Goal: Entertainment & Leisure: Consume media (video, audio)

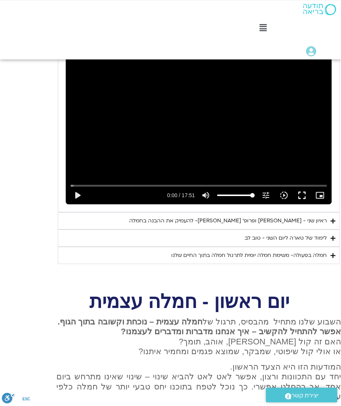
scroll to position [491, 0]
click at [80, 186] on button "play_arrow" at bounding box center [77, 195] width 18 height 18
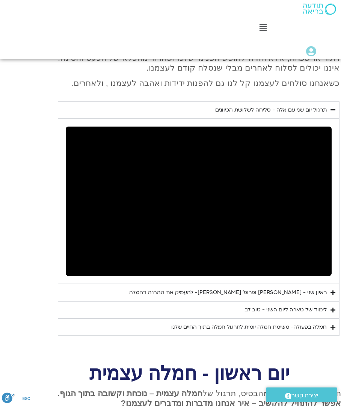
scroll to position [419, 0]
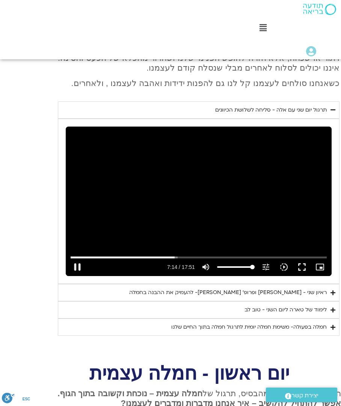
click at [77, 258] on button "pause" at bounding box center [77, 267] width 18 height 18
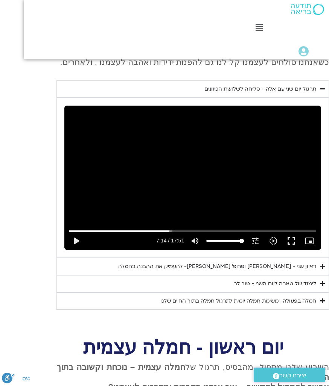
scroll to position [440, 0]
click at [76, 232] on button "play_arrow" at bounding box center [76, 241] width 18 height 18
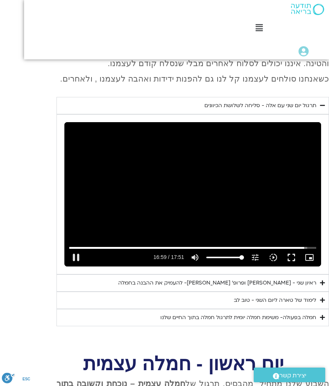
scroll to position [423, 0]
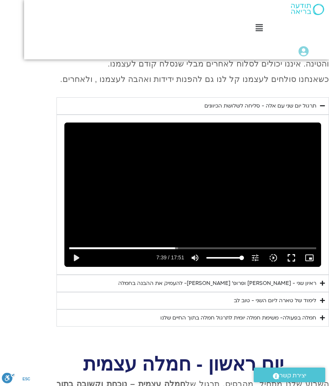
click at [75, 249] on button "play_arrow" at bounding box center [76, 258] width 18 height 18
click at [179, 243] on div "Skip Ad pause 7:39 / 17:51 volume_up Mute tune Resolution Auto 720p slow_motion…" at bounding box center [192, 255] width 251 height 24
click at [180, 243] on div "Skip Ad pause 7:40 / 17:51 volume_up Mute tune Resolution Auto 720p slow_motion…" at bounding box center [192, 255] width 251 height 24
click at [182, 246] on input "Seek" at bounding box center [192, 248] width 247 height 5
click at [199, 246] on input "Seek" at bounding box center [192, 248] width 247 height 5
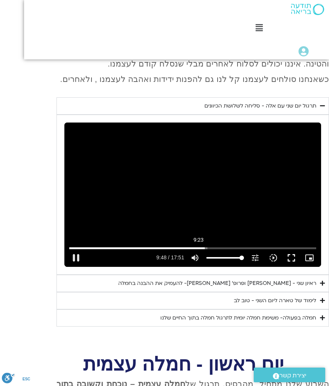
click at [212, 246] on input "Seek" at bounding box center [192, 248] width 247 height 5
click at [74, 249] on button "pause" at bounding box center [76, 258] width 18 height 18
click at [282, 279] on div "ראיון שני - [PERSON_NAME] ופרופ׳ [PERSON_NAME]- להעמיק את ההבנה בחמלה" at bounding box center [217, 283] width 198 height 9
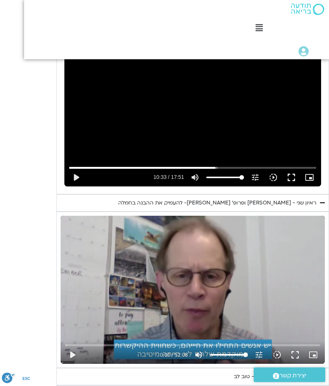
scroll to position [503, 0]
click at [77, 346] on button "play_arrow" at bounding box center [72, 355] width 18 height 18
type input "633.58248717333"
type input "0.0412046249984996"
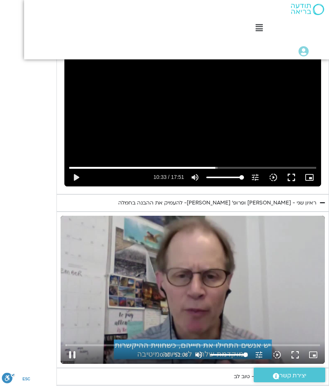
type input "633.58248717333"
type input "0.167177791670838"
type input "633.58248717333"
type input "0.199879018669744"
type input "633.58248717333"
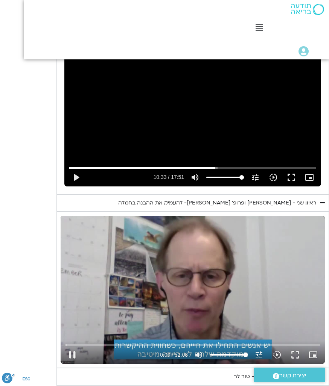
type input "0.340998518998184"
type input "633.58248717333"
type input "0.466126686001347"
type input "633.58248717333"
type input "0.591423852332555"
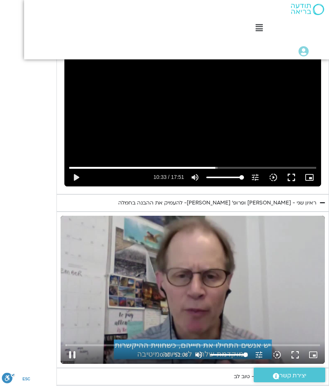
type input "633.58248717333"
type input "0.717682018994533"
type input "633.58248717333"
type input "0.843188144334933"
type input "633.58248717333"
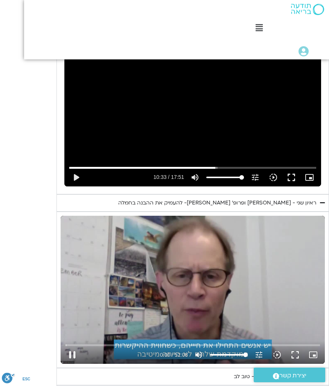
type input "0.913885024"
type input "633.58248717333"
type input "1.09397377399709"
type input "633.58248717333"
type input "1.21957371299988"
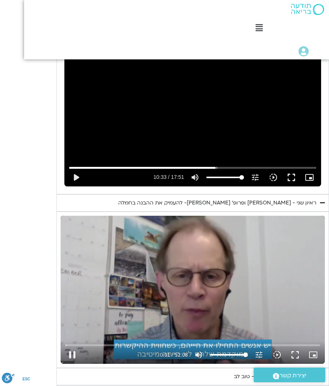
type input "633.58248717333"
type input "1.34478565566572"
type input "633.58248717333"
type input "1.47023176533422"
type input "633.58248717333"
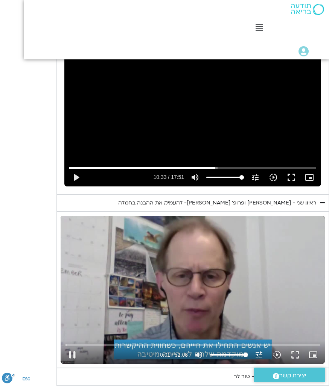
type input "1.59544275066905"
type input "633.58248717333"
type input "1.72077610200271"
type input "633.58248717333"
type input "1.84607163233571"
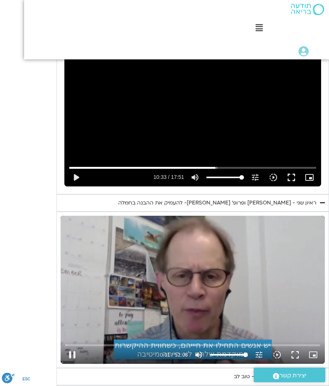
type input "633.58248717333"
type input "1.910993017"
type input "633.58248717333"
type input "2.09726119066931"
type input "633.58248717333"
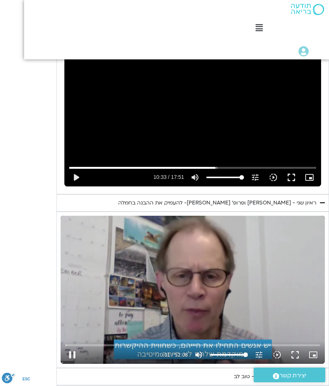
type input "2.22300080500245"
type input "633.58248717333"
type input "2.3480223553384"
type input "633.58248717333"
type input "2.47345448999574"
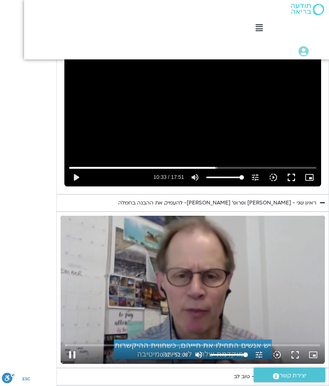
type input "633.58248717333"
type input "2.59873762399897"
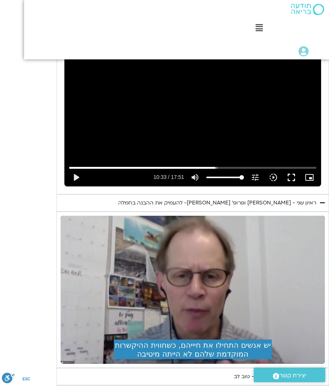
type input "633.58248717333"
type input "139.308099895334"
type input "633.58248717333"
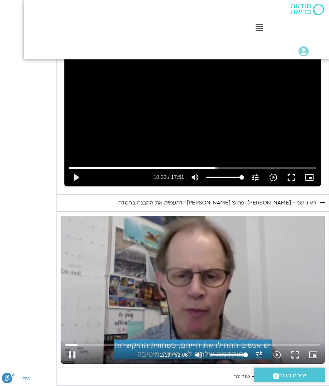
type input "139.341565062005"
type input "633.58248717333"
type input "139.46690602333"
type input "633.58248717333"
type input "139.595980192664"
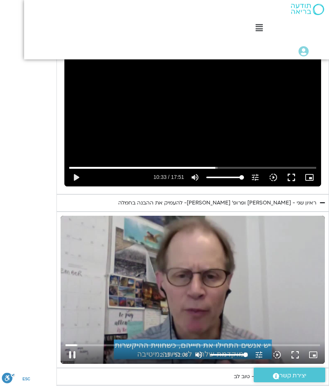
type input "633.58248717333"
type input "139.721774525003"
type input "633.58248717333"
type input "139.847237654663"
type input "633.58248717333"
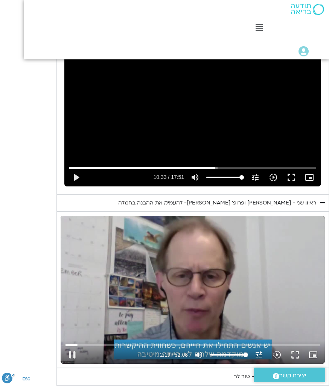
type input "139.900843929"
type input "633.58248717333"
type input "140.098573554663"
type input "633.58248717333"
type input "140.224083984998"
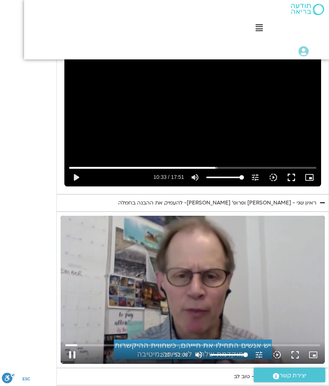
type input "633.58248717333"
type input "140.349212282334"
type input "633.58248717333"
type input "140.47514745767"
type input "633.58248717333"
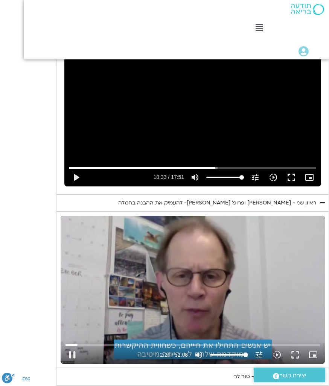
type input "140.603826022996"
type input "633.58248717333"
click at [72, 346] on button "pause" at bounding box center [72, 355] width 18 height 18
type input "140.802844526335"
type input "633.58248717333"
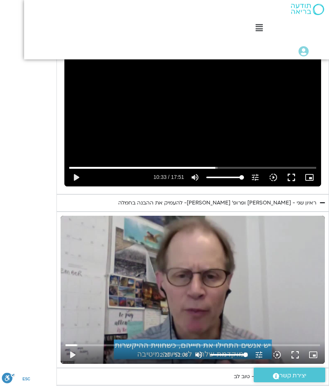
type input "140.802844526335"
type input "633.58248717333"
type input "140.802844526335"
type input "633.58248717333"
type input "140.802844526335"
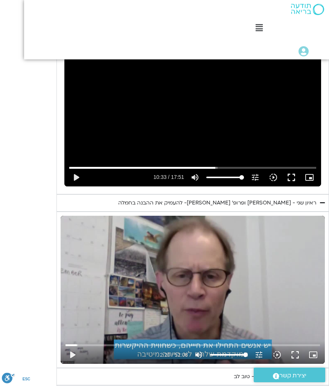
type input "633.58248717333"
type input "140.802844526335"
type input "633.58248717333"
type input "140.802844526335"
type input "633.58248717333"
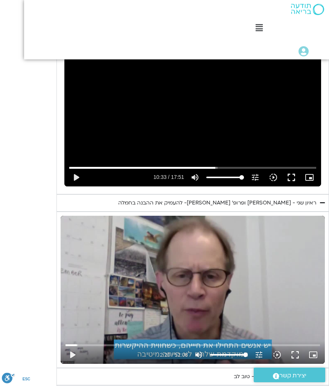
type input "140.802844526335"
type input "633.58248717333"
type input "140.802844526335"
type input "633.58248717333"
type input "140.802844526335"
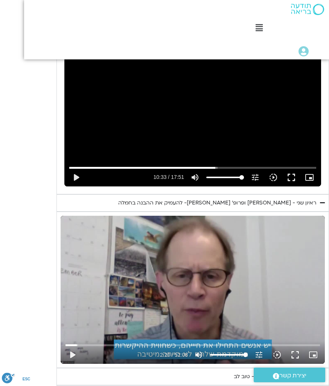
type input "633.58248717333"
type input "140.802844526335"
type input "633.58248717333"
type input "140.802844526335"
type input "633.58248717333"
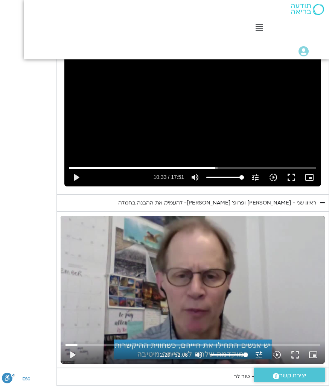
type input "140.802844526335"
type input "633.58248717333"
type input "140.802844526335"
type input "633.58248717333"
type input "140.802844526335"
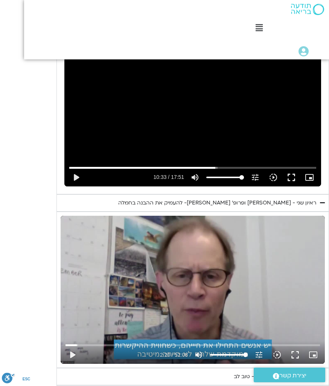
type input "633.58248717333"
type input "140.802844526335"
type input "633.58248717333"
type input "140.802844526335"
type input "633.58248717333"
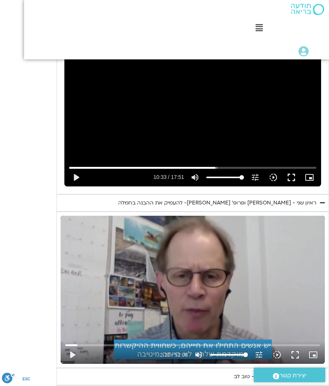
type input "140.802844526335"
type input "633.58248717333"
type input "140.802844526335"
type input "633.58248717333"
type input "140.802844526335"
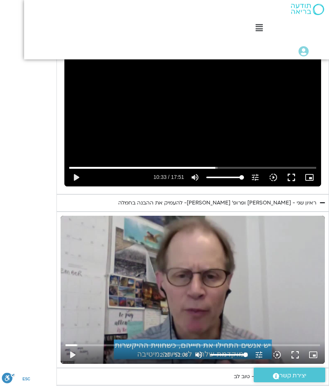
type input "633.58248717333"
type input "140.802844526335"
type input "633.58248717333"
type input "140.802844526335"
type input "633.58248717333"
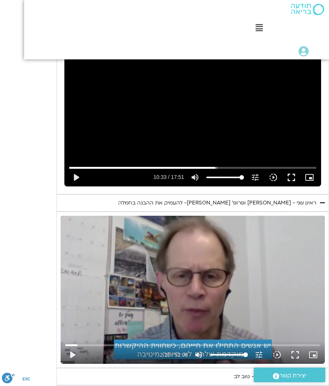
type input "140.802844526335"
type input "633.58248717333"
type input "140.802844526335"
type input "633.58248717333"
type input "140.802844526335"
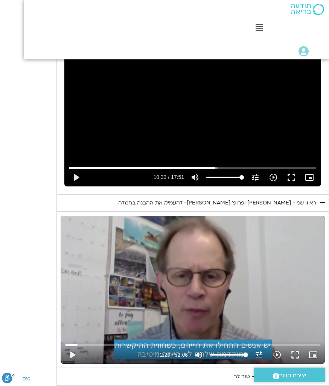
type input "633.58248717333"
type input "140.802844526335"
type input "633.58248717333"
type input "140.802844526335"
type input "633.58248717333"
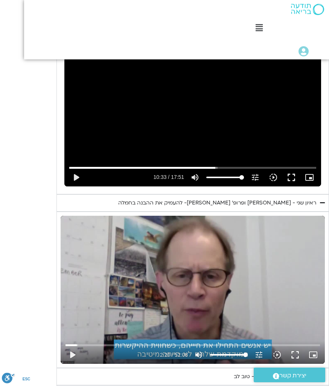
type input "140.802844526335"
type input "633.58248717333"
type input "140.802844526335"
type input "633.58248717333"
type input "140.802844526335"
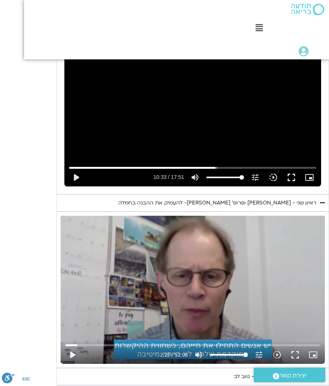
type input "633.58248717333"
type input "140.802844526335"
type input "633.58248717333"
type input "140.802844526335"
type input "633.58248717333"
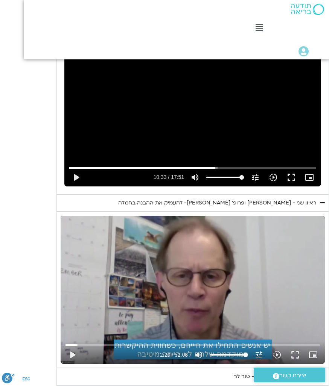
type input "140.802844526335"
type input "633.58248717333"
type input "140.802844526335"
type input "633.58248717333"
type input "140.802844526335"
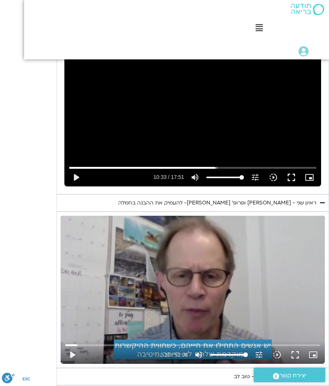
type input "633.58248717333"
type input "140.802844526335"
type input "633.58248717333"
type input "140.802844526335"
type input "633.58248717333"
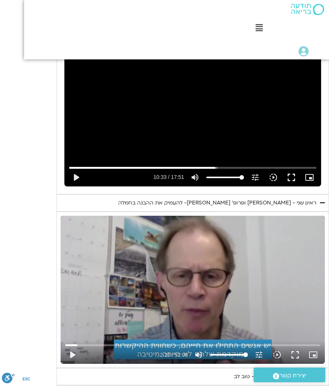
type input "140.802844526335"
type input "633.58248717333"
type input "140.802844526335"
type input "633.58248717333"
type input "140.802844526335"
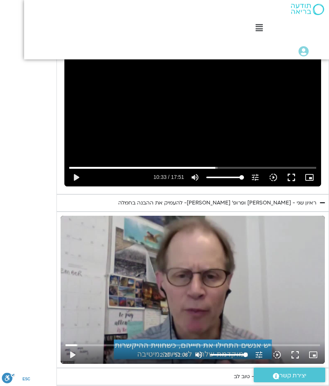
type input "633.58248717333"
type input "140.802844526335"
type input "633.58248717333"
type input "140.802844526335"
type input "633.58248717333"
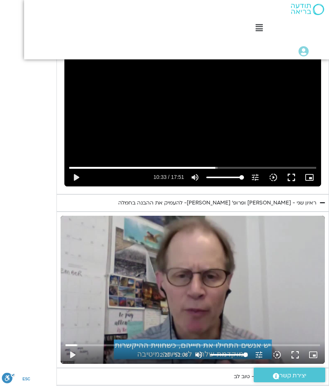
type input "140.802844526335"
type input "633.58248717333"
type input "140.802844526335"
type input "633.58248717333"
type input "140.802844526335"
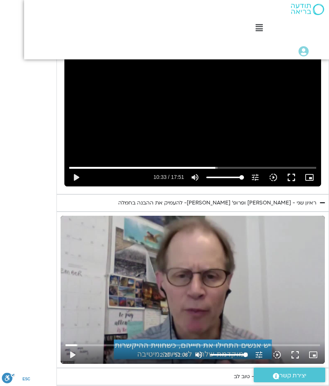
type input "633.58248717333"
type input "140.802844526335"
type input "633.58248717333"
type input "140.802844526335"
type input "633.58248717333"
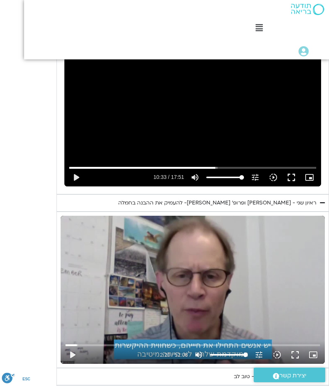
type input "140.802844526335"
type input "633.58248717333"
type input "140.802844526335"
type input "633.58248717333"
type input "140.802844526335"
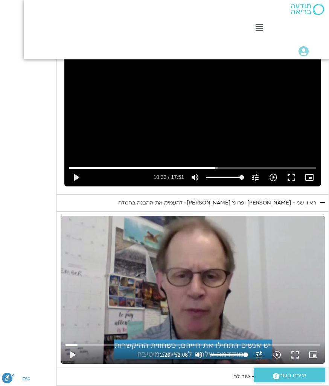
type input "633.58248717333"
type input "140.802844526335"
type input "633.58248717333"
type input "140.802844526335"
type input "633.58248717333"
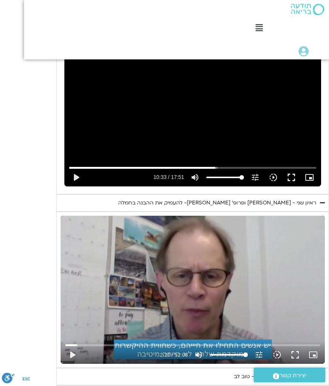
type input "140.802844526335"
type input "633.58248717333"
type input "140.802844526335"
type input "633.58248717333"
type input "140.802844526335"
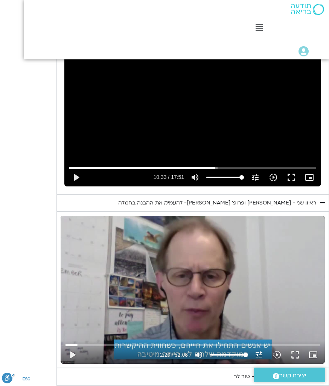
type input "633.58248717333"
type input "140.802844526335"
type input "633.58248717333"
type input "140.802844526335"
type input "633.58248717333"
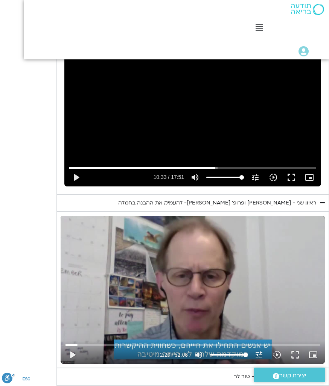
type input "140.802844526335"
type input "633.58248717333"
type input "140.802844526335"
type input "633.58248717333"
type input "140.802844526335"
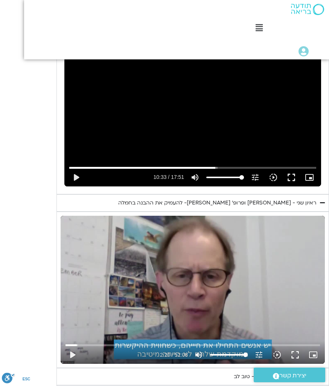
type input "633.58248717333"
type input "140.802844526335"
type input "633.58248717333"
type input "140.802844526335"
type input "633.58248717333"
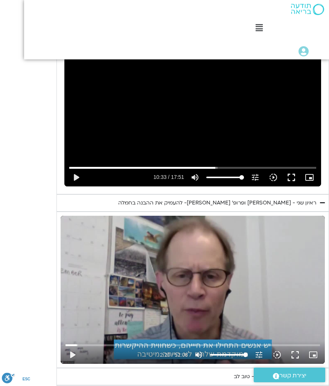
type input "140.802844526335"
type input "633.58248717333"
type input "140.802844526335"
type input "633.58248717333"
type input "140.802844526335"
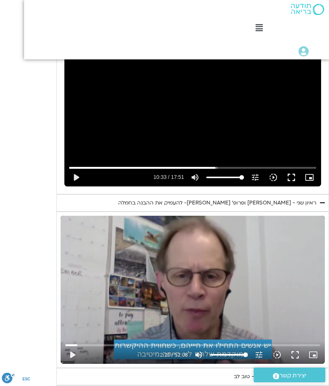
type input "633.58248717333"
type input "140.802844526335"
type input "633.58248717333"
type input "140.802844526335"
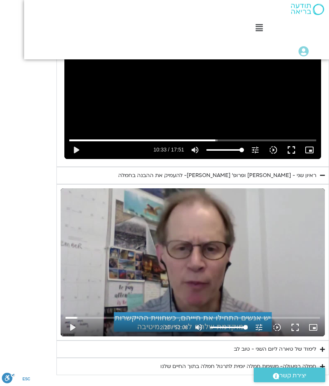
scroll to position [532, 0]
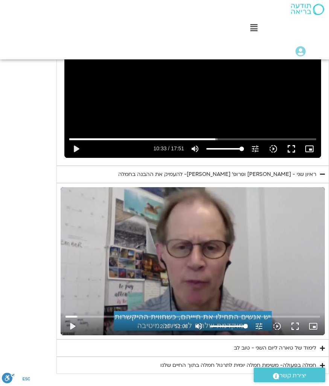
click at [73, 317] on button "play_arrow" at bounding box center [72, 326] width 18 height 18
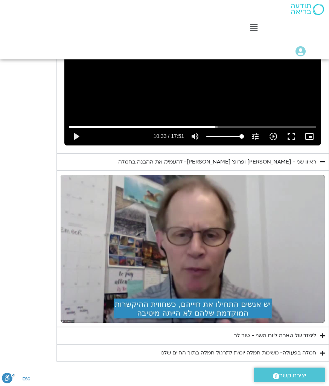
scroll to position [545, 0]
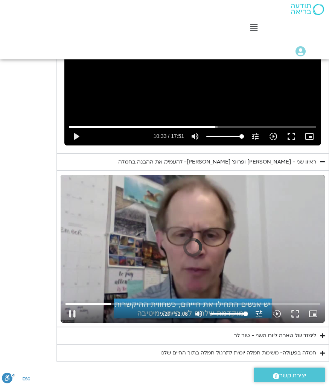
click at [109, 302] on input "Seek" at bounding box center [192, 304] width 254 height 5
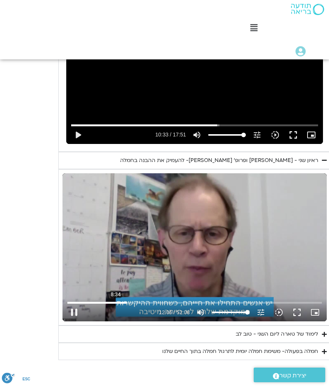
click at [72, 303] on button "pause" at bounding box center [74, 312] width 18 height 18
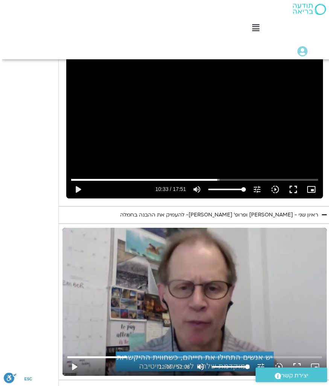
scroll to position [488, 0]
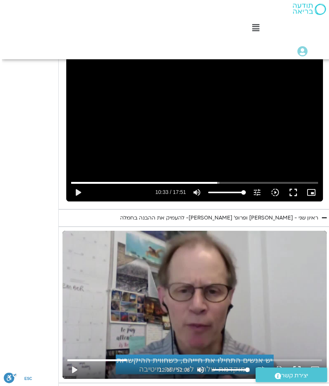
click at [76, 358] on button "play_arrow" at bounding box center [72, 370] width 18 height 18
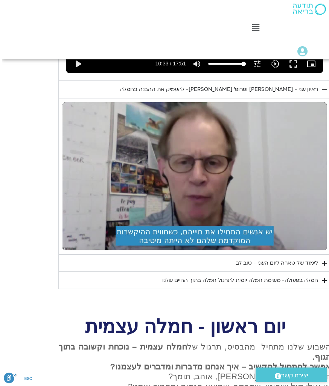
scroll to position [618, -2]
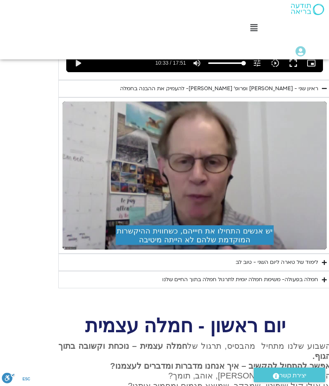
click at [300, 258] on div "לימוד של טארה ליום השני - טוב לב" at bounding box center [276, 262] width 82 height 9
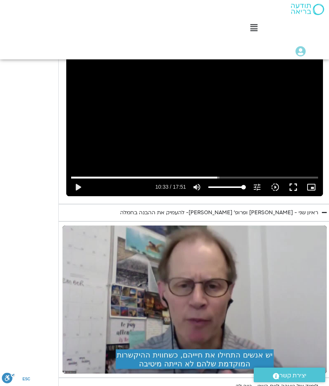
scroll to position [493, -2]
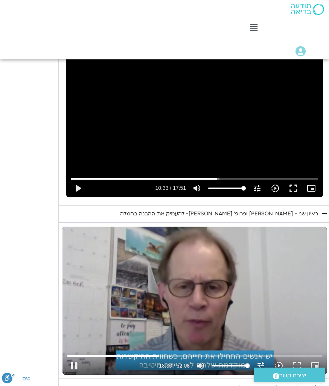
click at [79, 357] on button "pause" at bounding box center [74, 366] width 18 height 18
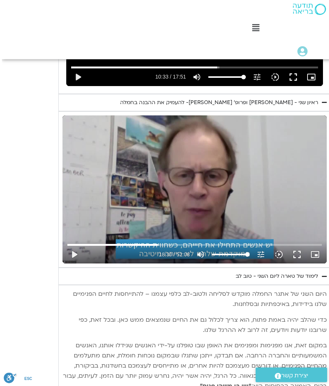
scroll to position [603, -2]
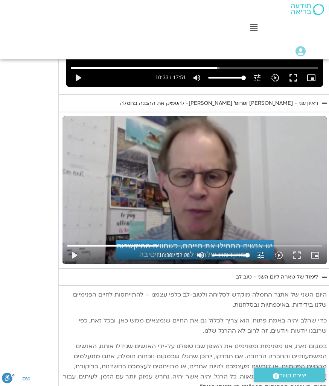
click at [74, 246] on button "play_arrow" at bounding box center [74, 255] width 18 height 18
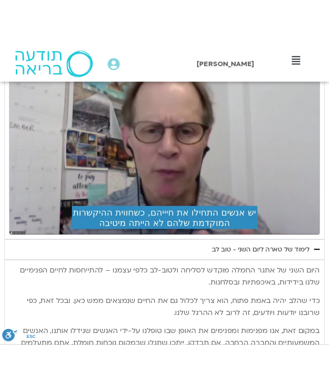
scroll to position [625, -19]
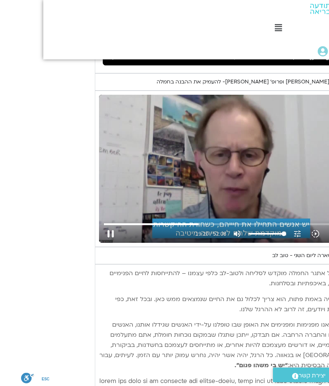
click at [100, 225] on button "pause" at bounding box center [91, 234] width 18 height 18
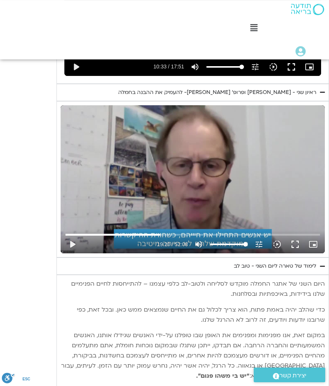
scroll to position [614, 0]
click at [71, 235] on button "play_arrow" at bounding box center [72, 244] width 18 height 18
click at [70, 235] on button "pause" at bounding box center [72, 244] width 18 height 18
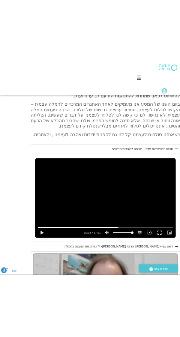
scroll to position [368, 0]
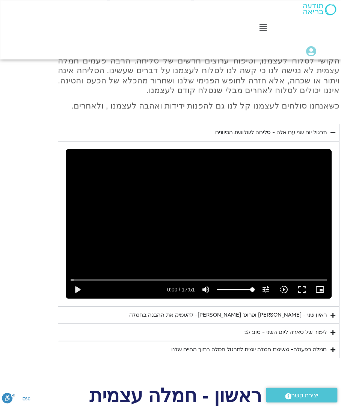
scroll to position [396, 0]
click at [295, 311] on div "ראיון שני - [PERSON_NAME] ופרופ׳ [PERSON_NAME]- להעמיק את ההבנה בחמלה" at bounding box center [228, 315] width 198 height 9
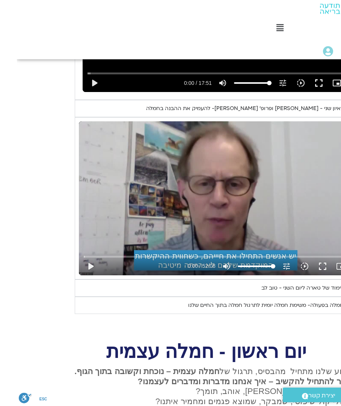
scroll to position [604, 0]
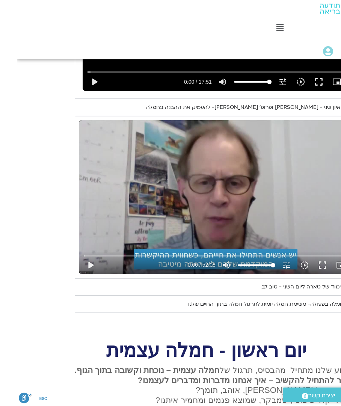
click at [83, 256] on button "play_arrow" at bounding box center [74, 265] width 18 height 18
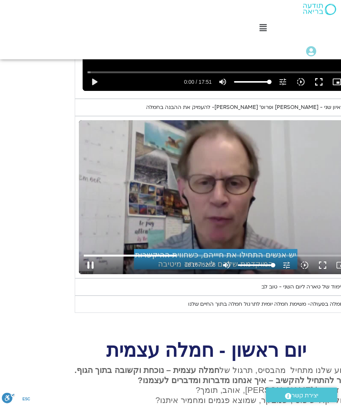
click at [182, 253] on input "Seek" at bounding box center [216, 255] width 264 height 5
click at [92, 256] on button "pause" at bounding box center [91, 265] width 18 height 18
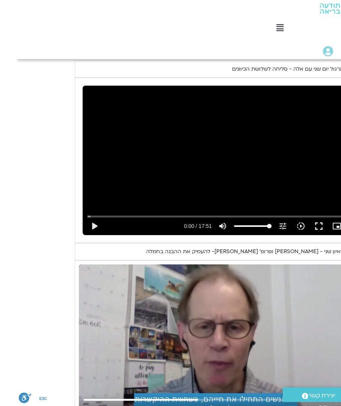
scroll to position [460, -17]
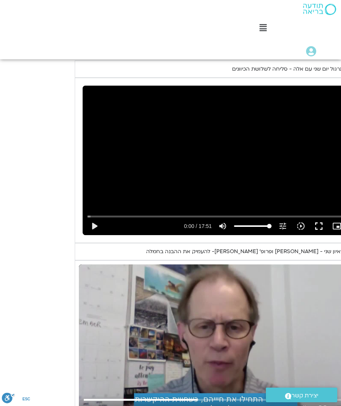
click at [88, 383] on button "play_arrow" at bounding box center [91, 410] width 18 height 18
click at [91, 383] on button "pause" at bounding box center [91, 410] width 18 height 18
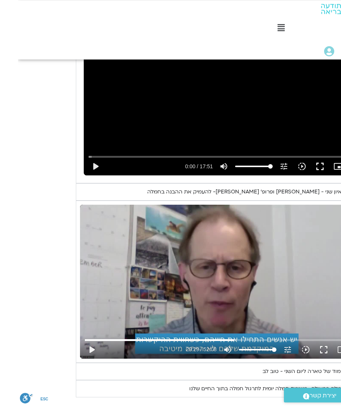
scroll to position [530, 0]
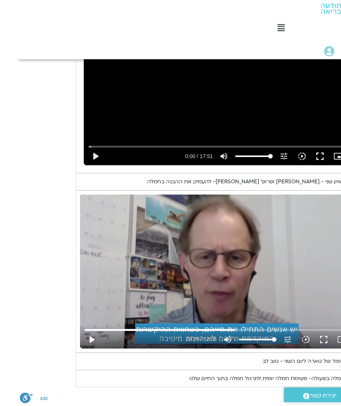
click at [83, 331] on button "play_arrow" at bounding box center [74, 340] width 18 height 18
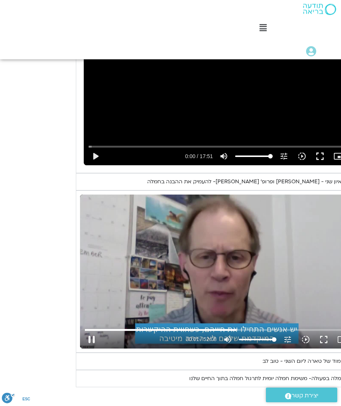
click at [231, 328] on input "Seek" at bounding box center [217, 330] width 264 height 5
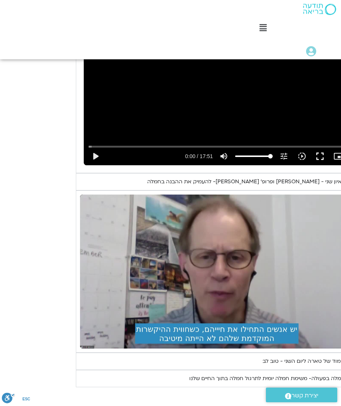
click at [38, 119] on div "יום שני - סליחה וטוב לב "סליחה אינה שכחה או התעלמות מהתנהגות פוגעת. במקום זאת, …" at bounding box center [189, 117] width 338 height 542
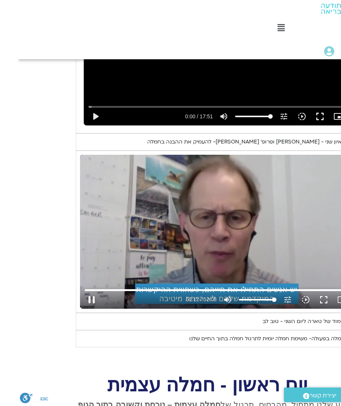
scroll to position [570, -18]
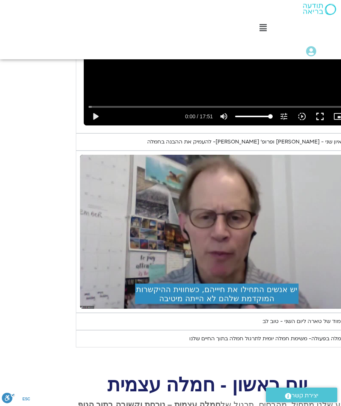
click at [320, 317] on div "לימוד של טארה ליום השני - טוב לב" at bounding box center [304, 321] width 82 height 9
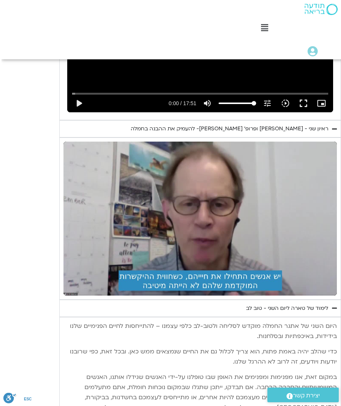
scroll to position [585, 0]
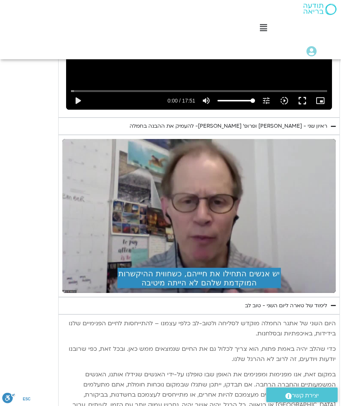
click at [27, 78] on div "יום שני - סליחה וטוב לב "סליחה אינה שכחה או התעלמות מהתנהגות פוגעת. במקום זאת, …" at bounding box center [171, 244] width 338 height 908
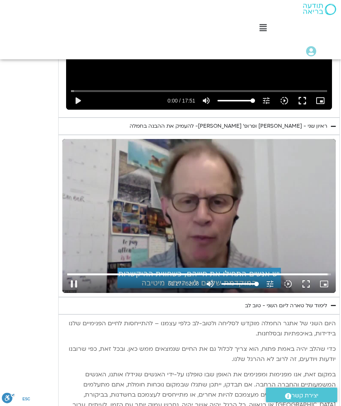
click at [74, 275] on button "pause" at bounding box center [74, 284] width 18 height 18
click at [74, 275] on button "play_arrow" at bounding box center [74, 284] width 18 height 18
click at [79, 275] on button "pause" at bounding box center [74, 284] width 18 height 18
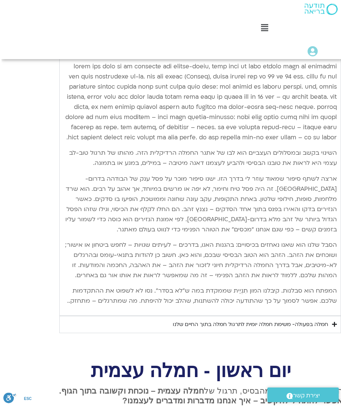
scroll to position [951, 0]
click at [316, 320] on div "חמלה בפעולה- משימת חמלה יומית לתרגול חמלה בתוך החיים שלנו" at bounding box center [249, 324] width 156 height 9
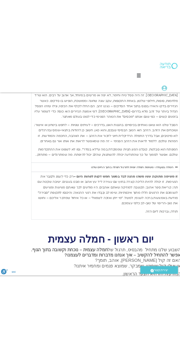
scroll to position [1215, 0]
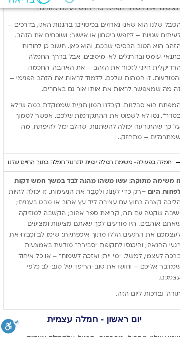
type input "3107.36018334034"
